Goal: Navigation & Orientation: Find specific page/section

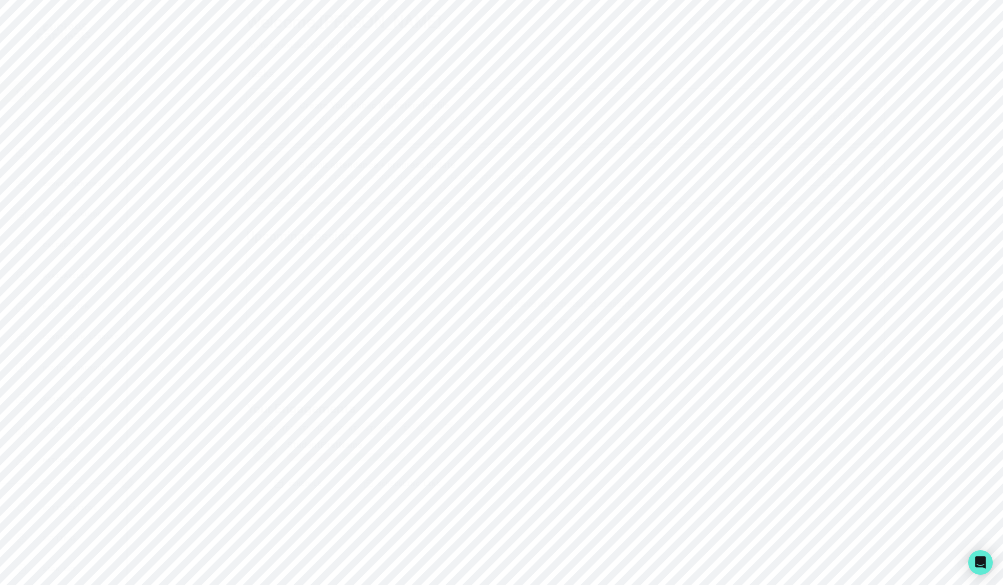
click at [68, 95] on div "Home" at bounding box center [70, 91] width 111 height 12
drag, startPoint x: 637, startPoint y: 62, endPoint x: 897, endPoint y: 424, distance: 445.1
click at [897, 424] on div "Home Students Finance Browse Mentors Guardian Guide Calendar Availability Help …" at bounding box center [501, 292] width 1003 height 585
click at [560, 67] on div "Welcome , [PERSON_NAME] We're so excited you're here. Engagements: Copy schedul…" at bounding box center [565, 255] width 639 height 486
drag, startPoint x: 247, startPoint y: 77, endPoint x: 290, endPoint y: 77, distance: 43.0
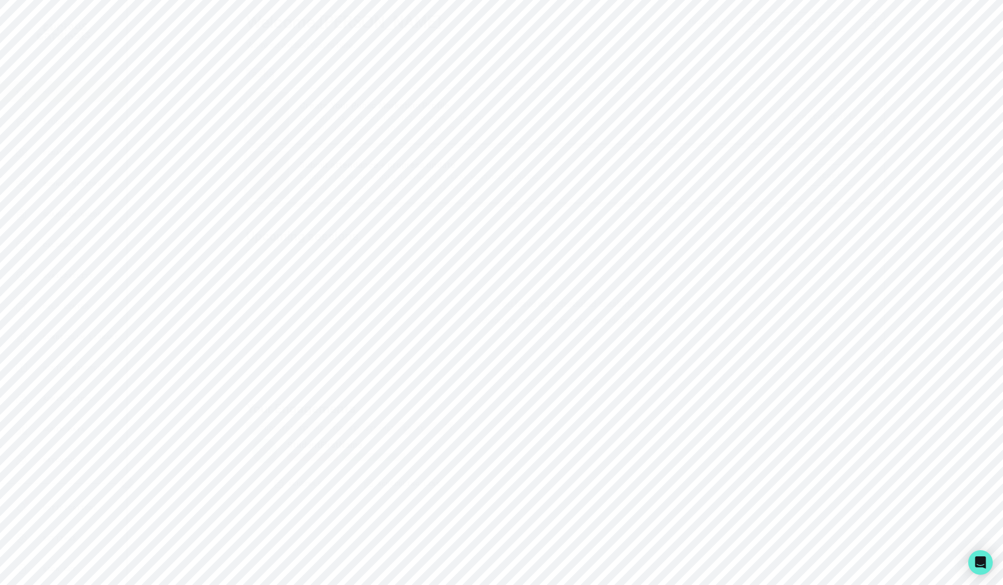
click at [290, 77] on h1 "Tasks" at bounding box center [565, 74] width 639 height 12
drag, startPoint x: 281, startPoint y: 75, endPoint x: 243, endPoint y: 73, distance: 37.9
click at [243, 73] on main "Welcome , [PERSON_NAME] We're so excited you're here. Engagements: Copy schedul…" at bounding box center [565, 292] width 655 height 585
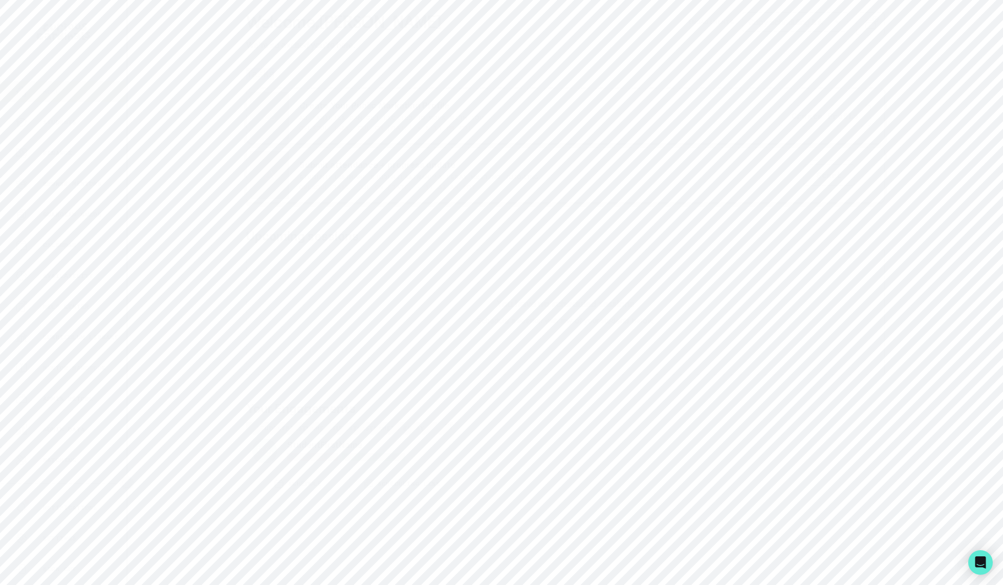
drag, startPoint x: 254, startPoint y: 73, endPoint x: 301, endPoint y: 73, distance: 47.1
click at [301, 73] on h1 "Tasks" at bounding box center [565, 74] width 639 height 12
drag, startPoint x: 238, startPoint y: 60, endPoint x: 297, endPoint y: 66, distance: 59.2
click at [297, 66] on main "Welcome , [PERSON_NAME] We're so excited you're here. Engagements: Copy schedul…" at bounding box center [565, 292] width 655 height 585
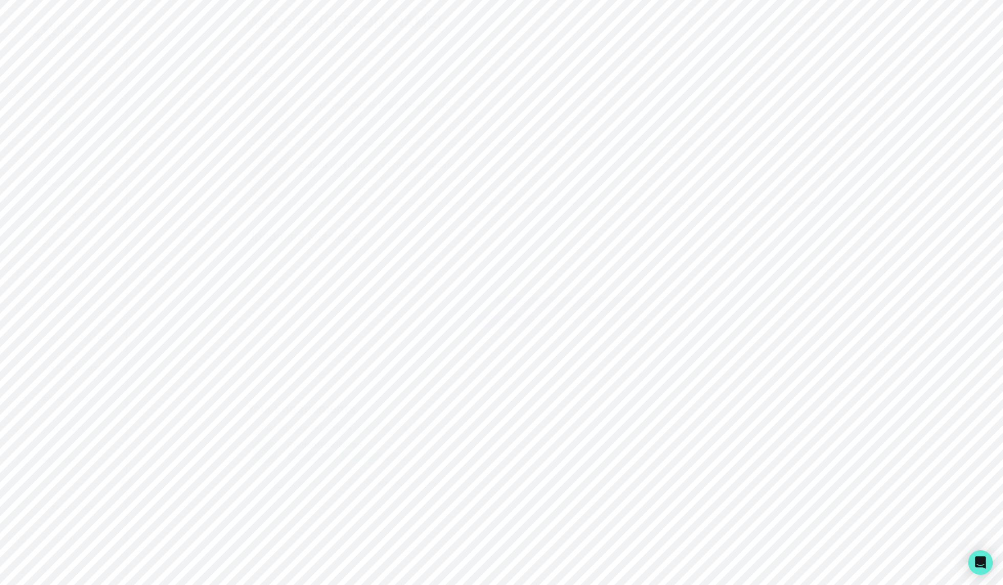
drag, startPoint x: 553, startPoint y: 304, endPoint x: 533, endPoint y: 321, distance: 26.1
click at [533, 321] on div "You have no scheduled sessions Schedule a session with any of your students bel…" at bounding box center [565, 312] width 639 height 125
drag, startPoint x: 409, startPoint y: 261, endPoint x: 662, endPoint y: 325, distance: 260.8
click at [662, 325] on div "You have no scheduled sessions Schedule a session with any of your students bel…" at bounding box center [565, 312] width 639 height 125
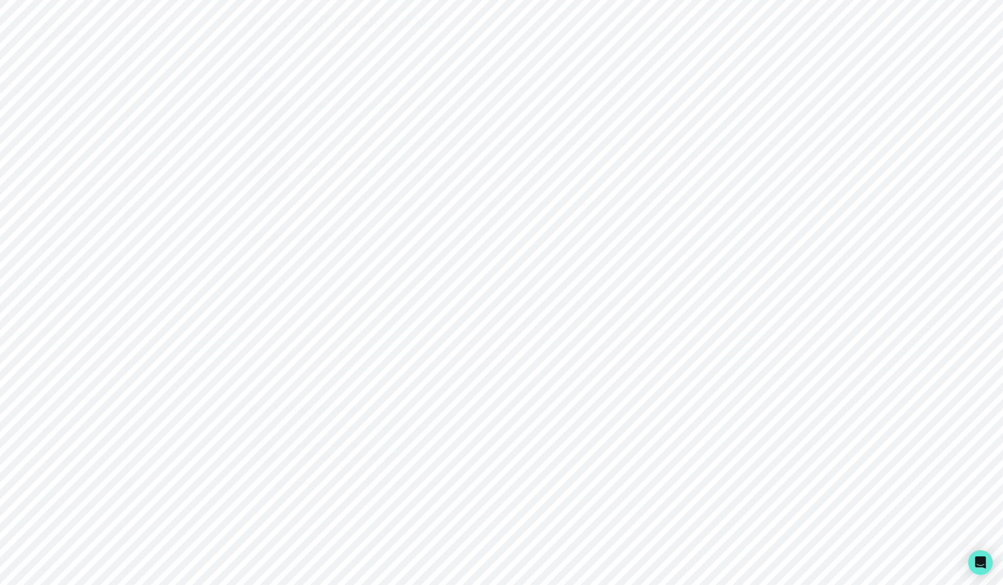
drag, startPoint x: 245, startPoint y: 76, endPoint x: 384, endPoint y: 76, distance: 138.7
click at [384, 76] on main "Welcome , [PERSON_NAME] We're so excited you're here. Engagements: Copy schedul…" at bounding box center [565, 292] width 655 height 585
click at [384, 76] on h1 "Tasks" at bounding box center [565, 74] width 639 height 12
click at [437, 287] on div "You have no scheduled sessions Schedule a session with any of your students bel…" at bounding box center [565, 312] width 639 height 125
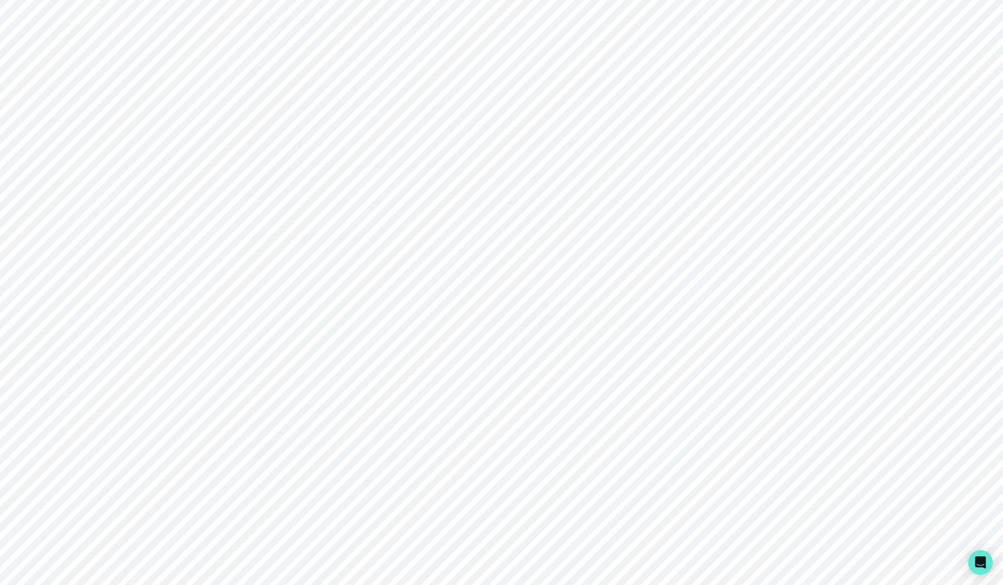
click at [437, 287] on div "You have no scheduled sessions Schedule a session with any of your students bel…" at bounding box center [565, 312] width 639 height 125
click at [386, 50] on div "Welcome , [PERSON_NAME] We're so excited you're here. Engagements: Copy schedul…" at bounding box center [565, 31] width 639 height 39
